Goal: Information Seeking & Learning: Learn about a topic

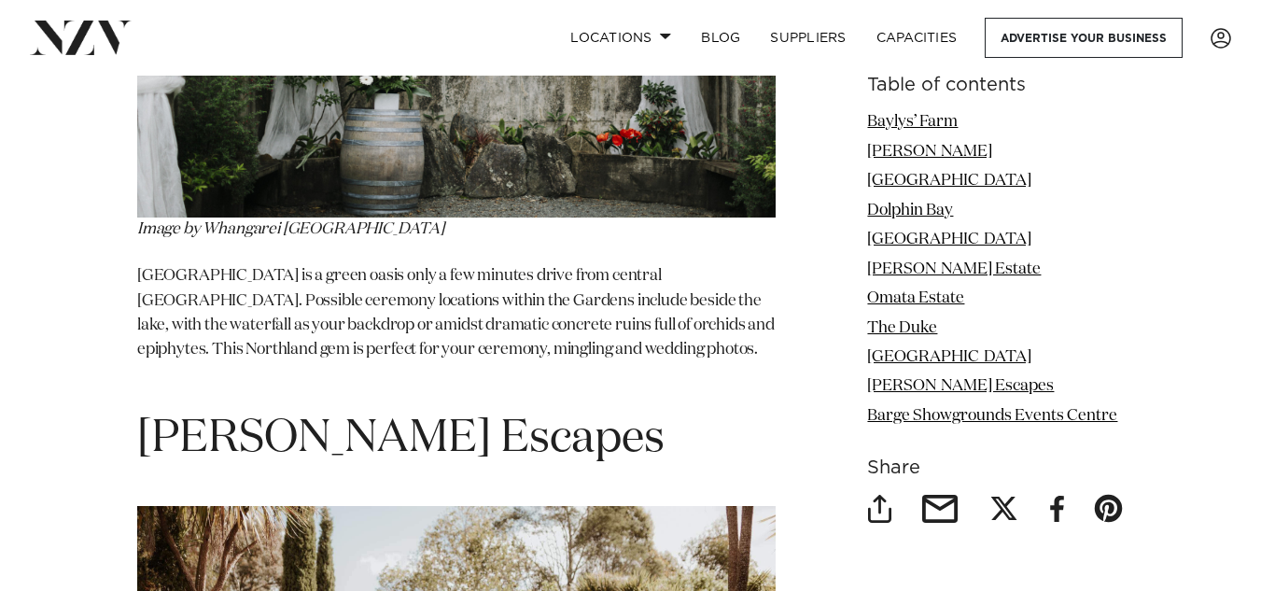
scroll to position [8648, 0]
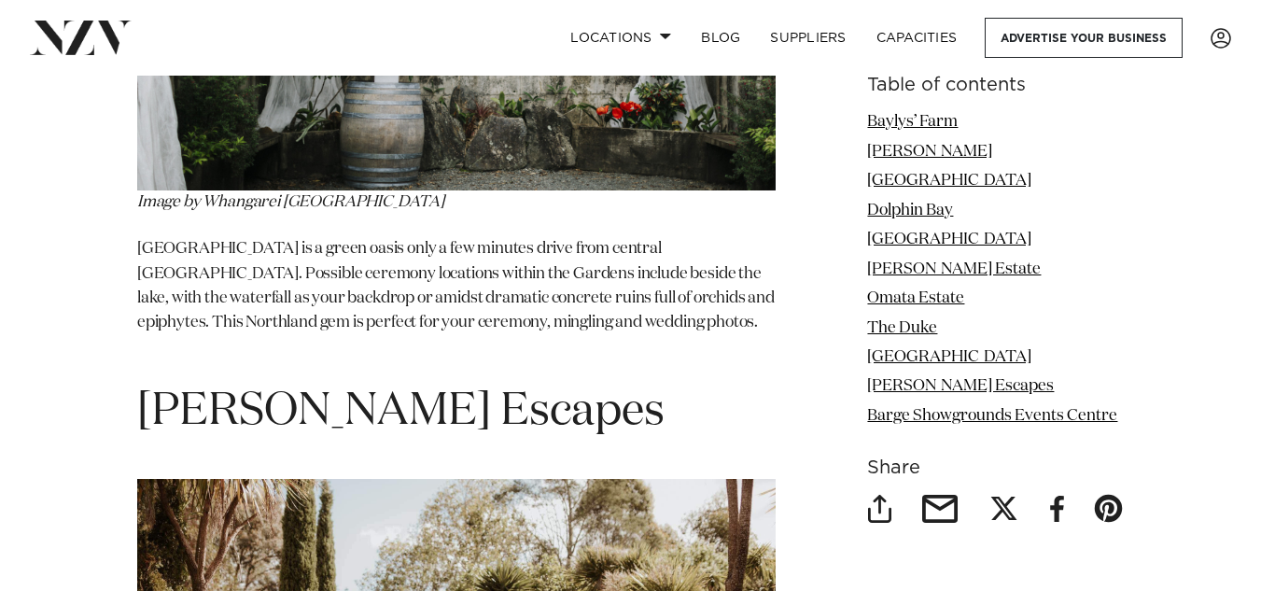
click at [340, 383] on h1 "[PERSON_NAME] Escapes" at bounding box center [456, 412] width 638 height 59
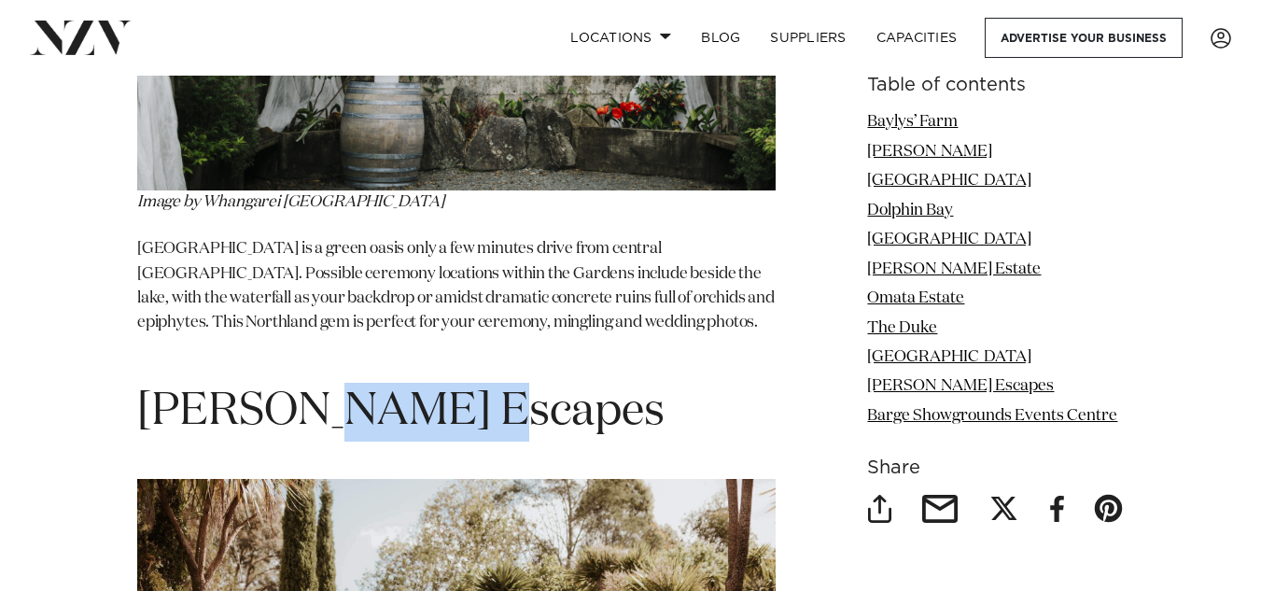
click at [340, 383] on h1 "[PERSON_NAME] Escapes" at bounding box center [456, 412] width 638 height 59
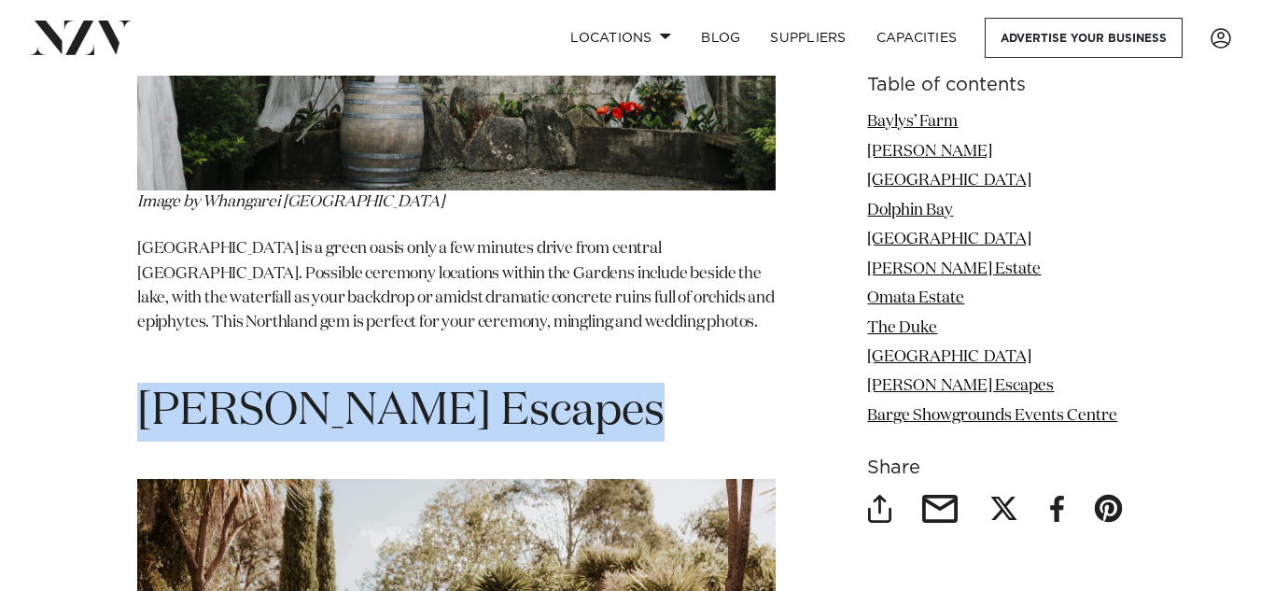
click at [340, 383] on h1 "[PERSON_NAME] Escapes" at bounding box center [456, 412] width 638 height 59
copy section "[PERSON_NAME] Escapes"
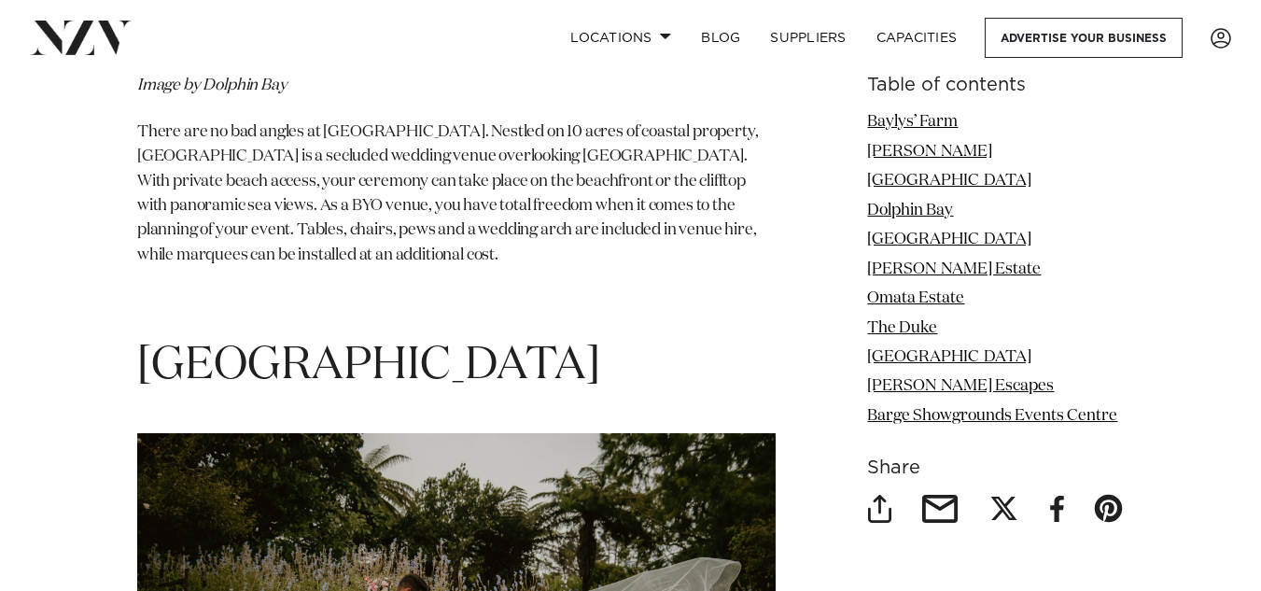
scroll to position [5166, 0]
click at [397, 338] on h1 "[GEOGRAPHIC_DATA]" at bounding box center [456, 367] width 638 height 59
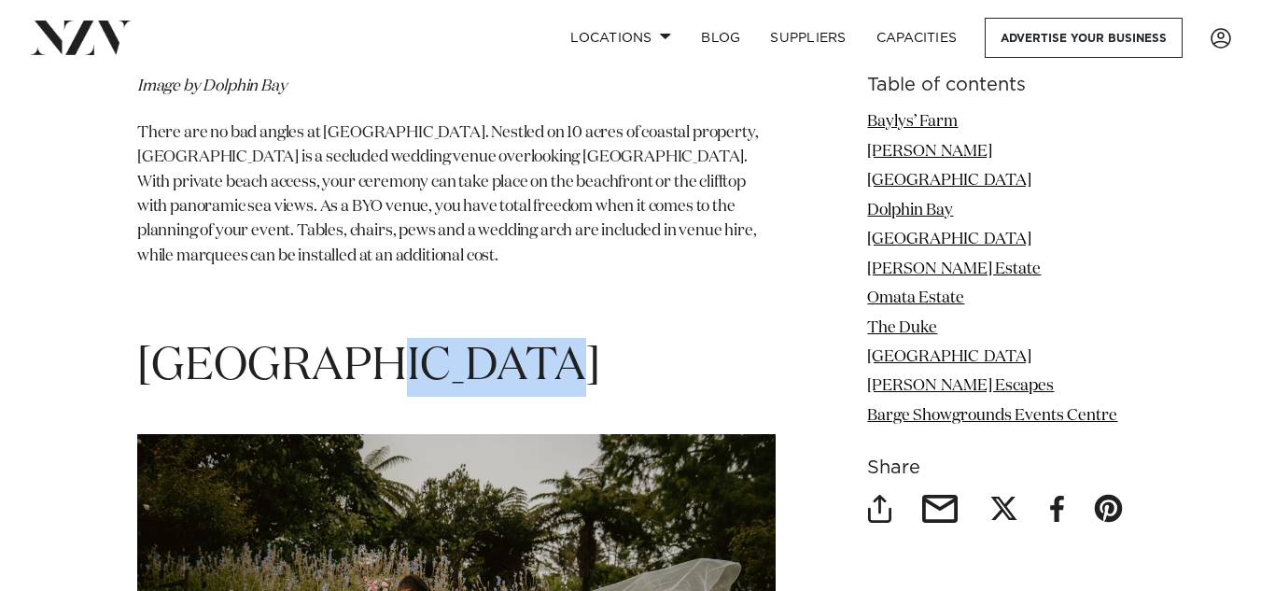
click at [397, 338] on h1 "[GEOGRAPHIC_DATA]" at bounding box center [456, 367] width 638 height 59
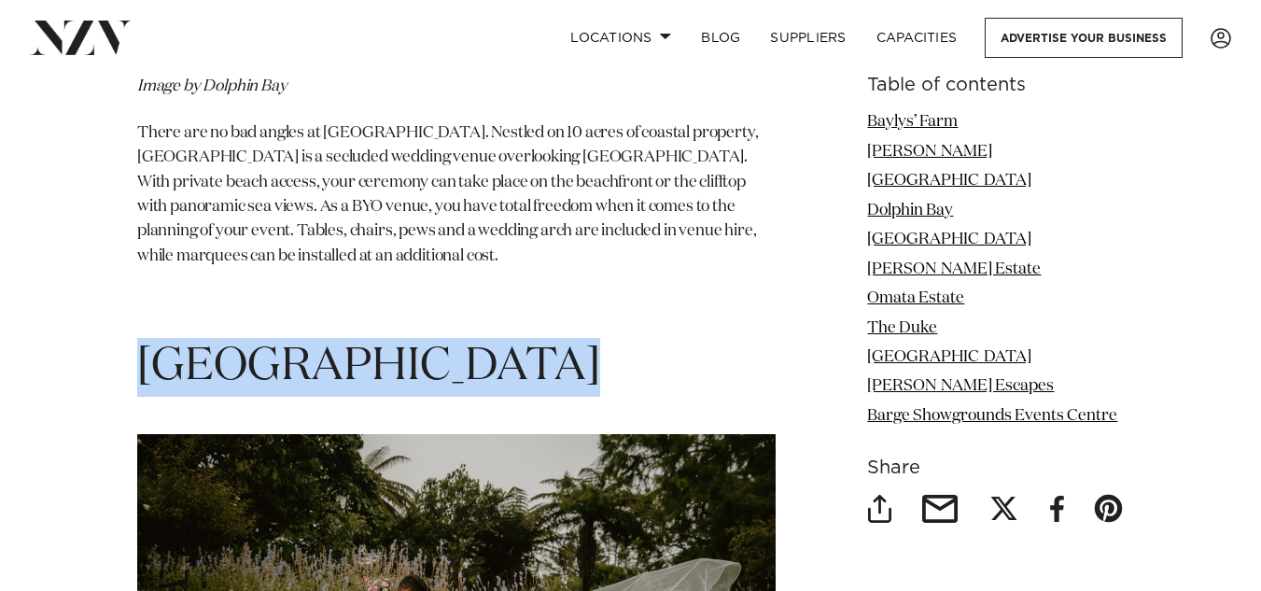
click at [397, 338] on h1 "[GEOGRAPHIC_DATA]" at bounding box center [456, 367] width 638 height 59
copy section "[GEOGRAPHIC_DATA]"
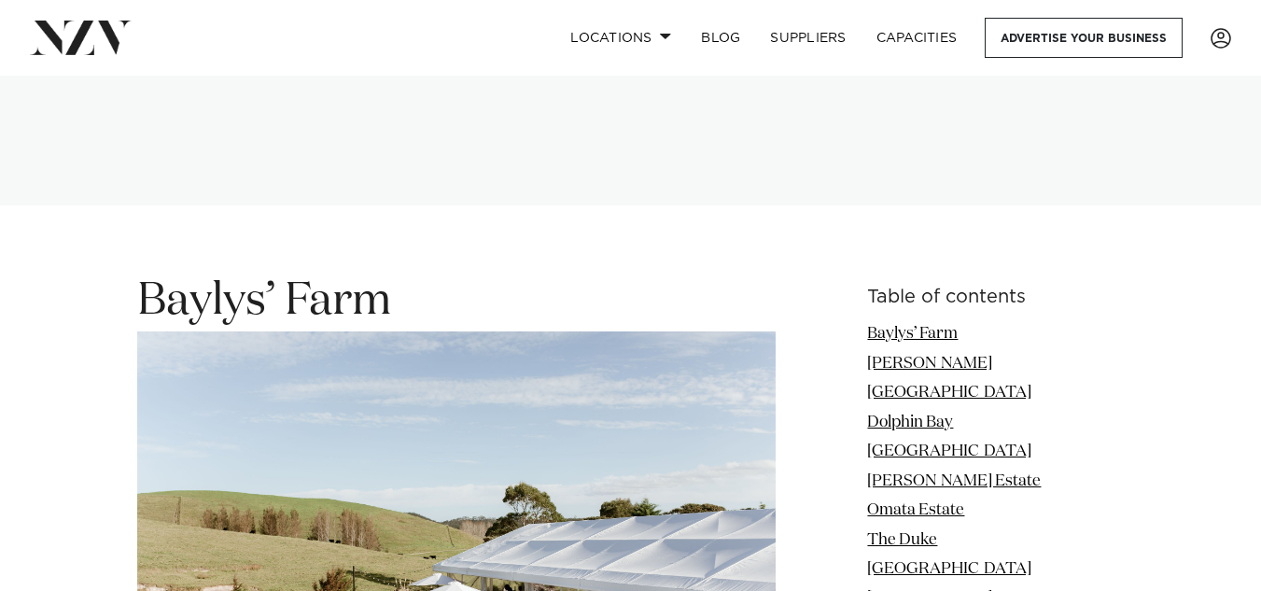
scroll to position [2204, 0]
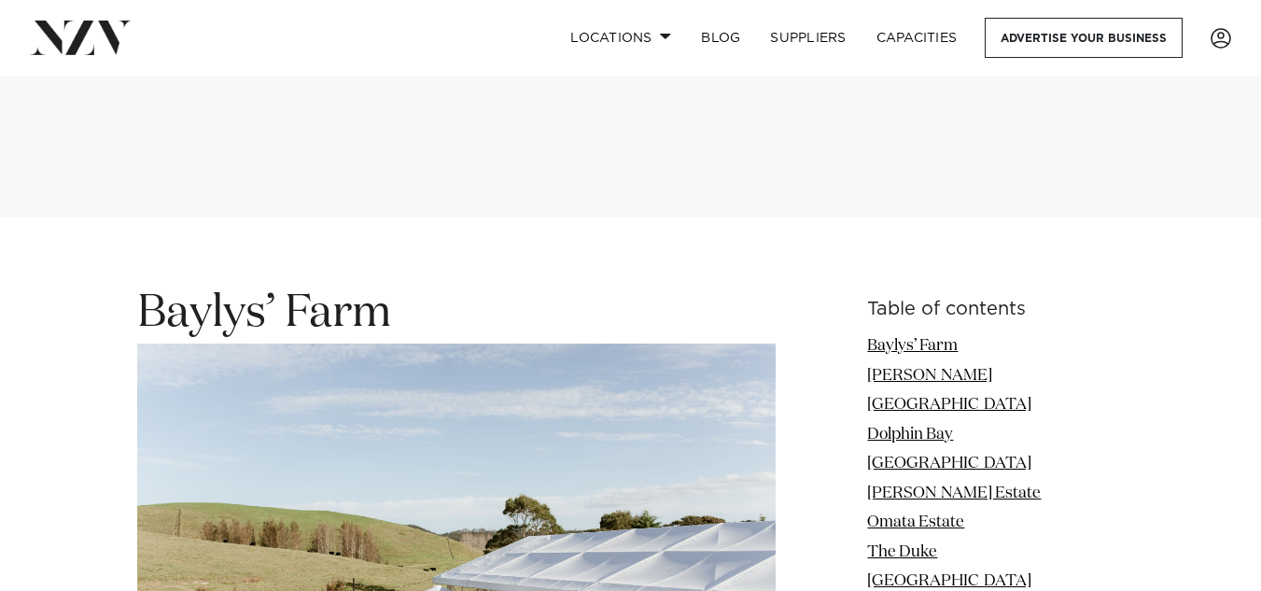
click at [356, 285] on h1 "Baylys’ Farm" at bounding box center [456, 527] width 638 height 484
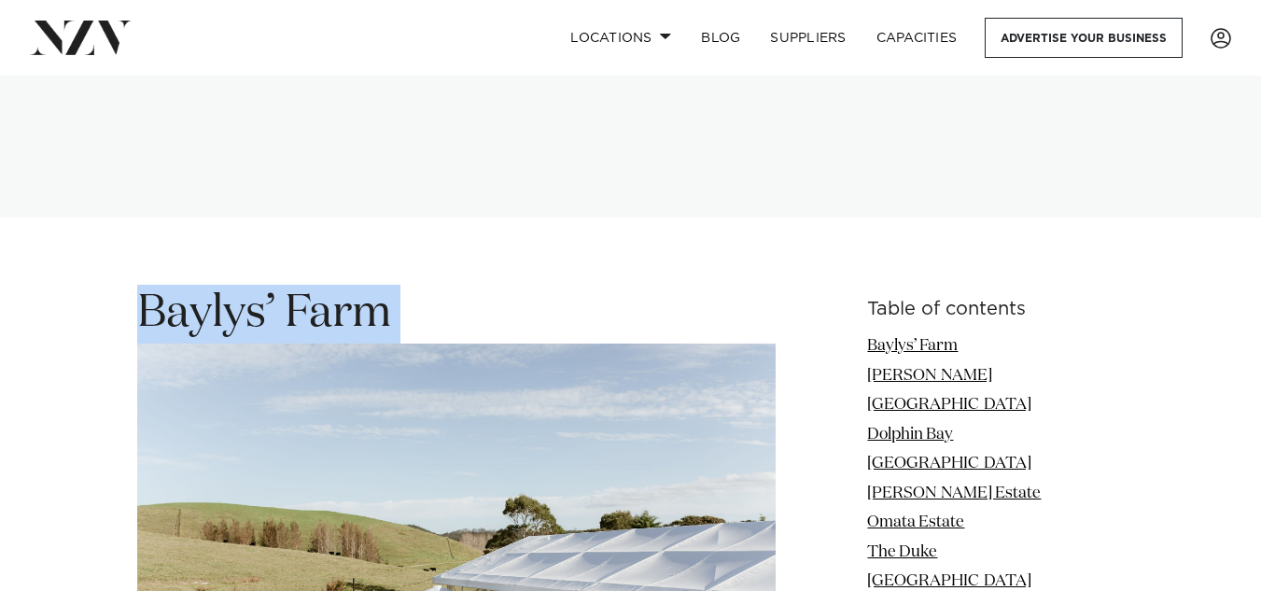
click at [356, 285] on h1 "Baylys’ Farm" at bounding box center [456, 527] width 638 height 484
copy h1 "Baylys’ Farm"
